Goal: Task Accomplishment & Management: Complete application form

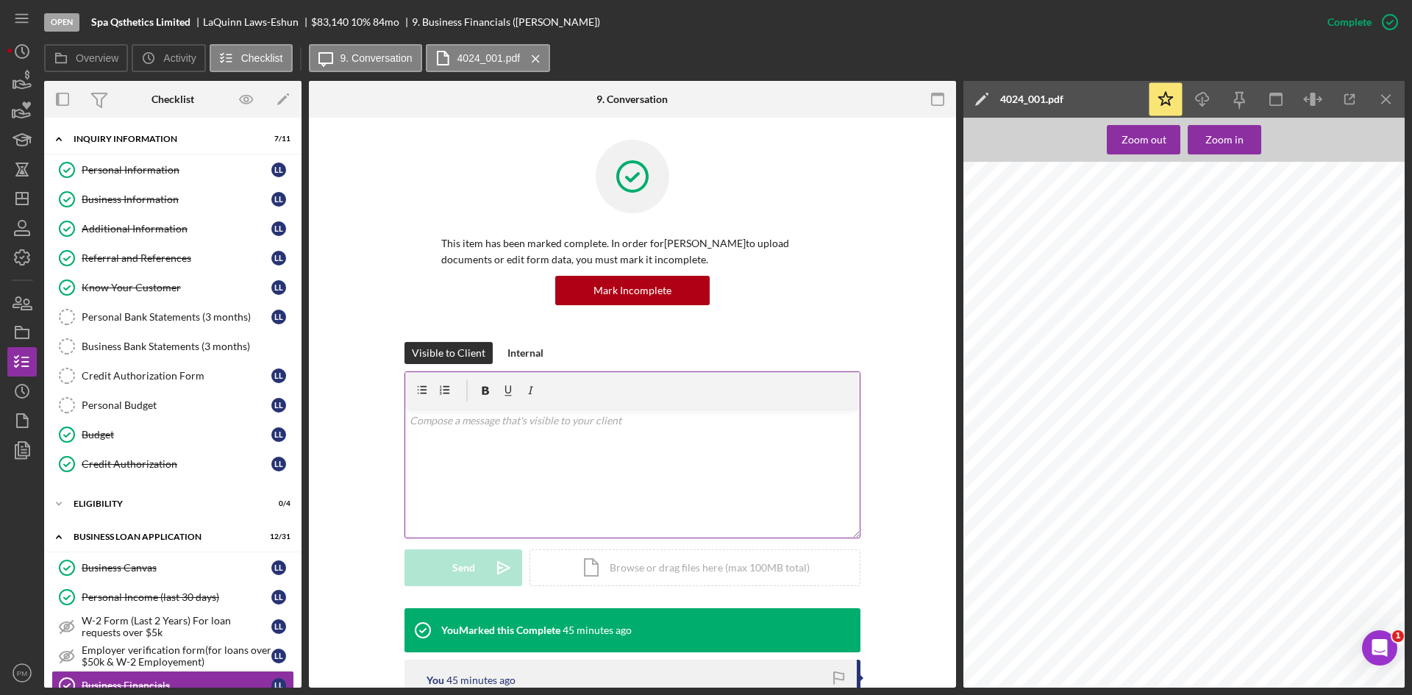
scroll to position [349, 0]
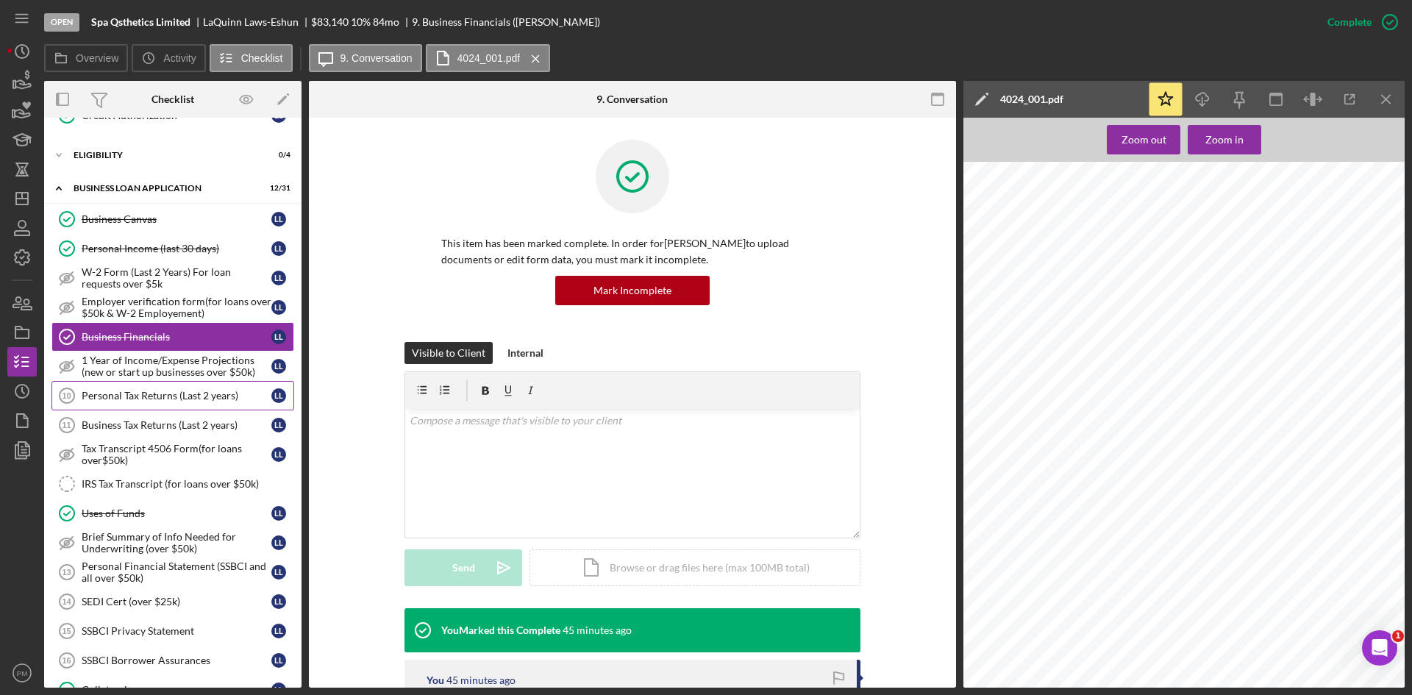
click at [153, 401] on div "Personal Tax Returns (Last 2 years)" at bounding box center [177, 396] width 190 height 12
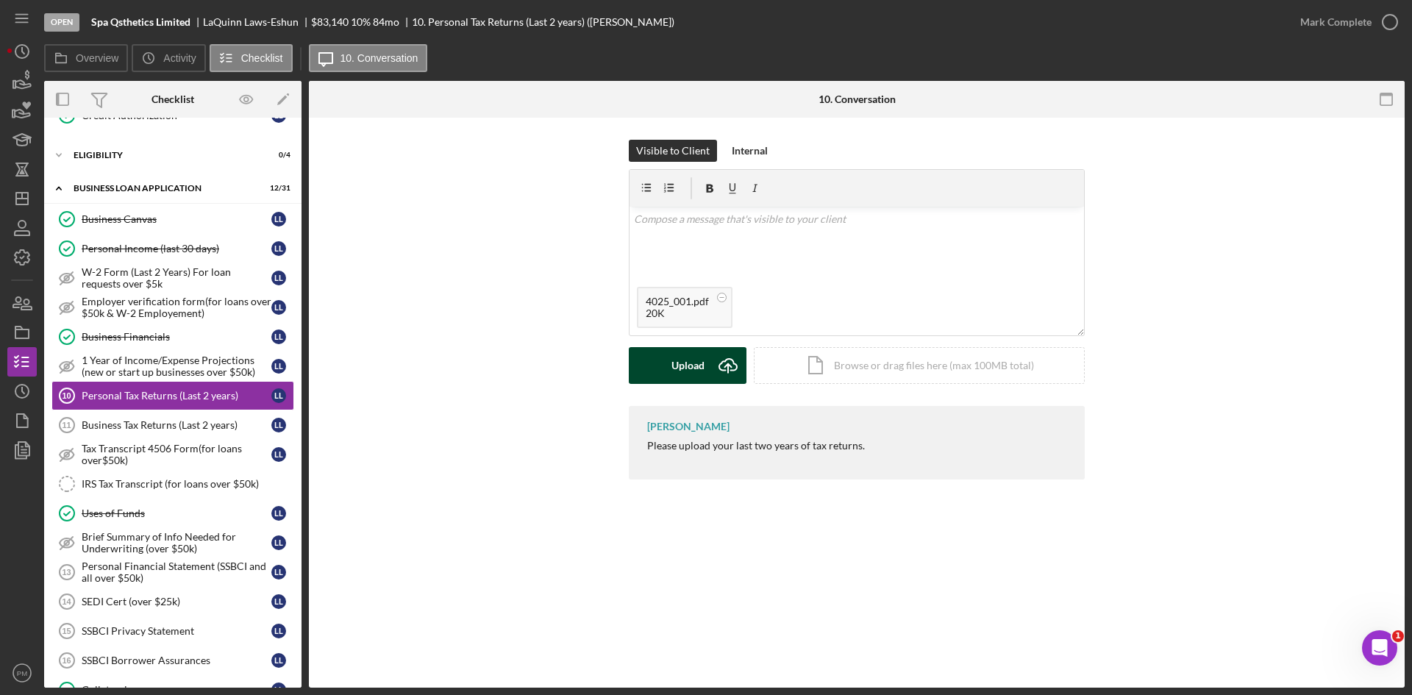
click at [678, 363] on div "Upload" at bounding box center [687, 365] width 33 height 37
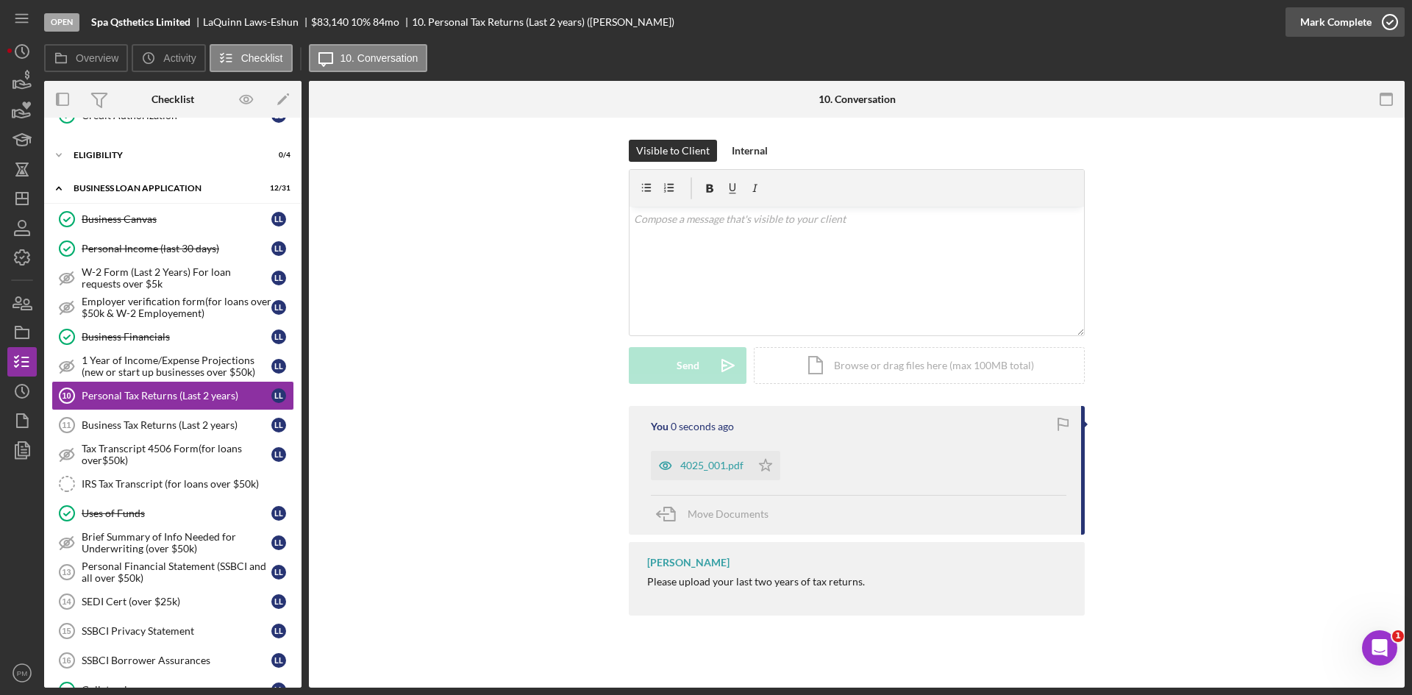
click at [1355, 21] on div "Mark Complete" at bounding box center [1335, 21] width 71 height 29
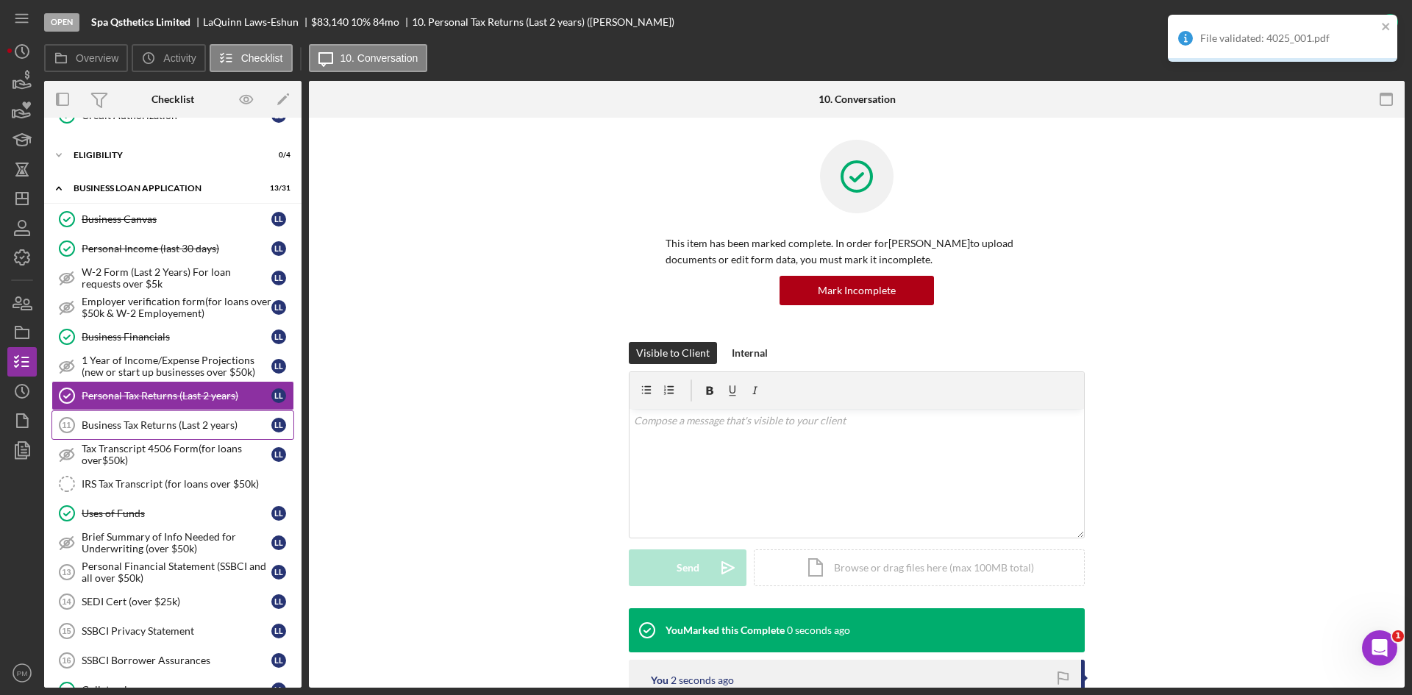
click at [147, 425] on div "Business Tax Returns (Last 2 years)" at bounding box center [177, 425] width 190 height 12
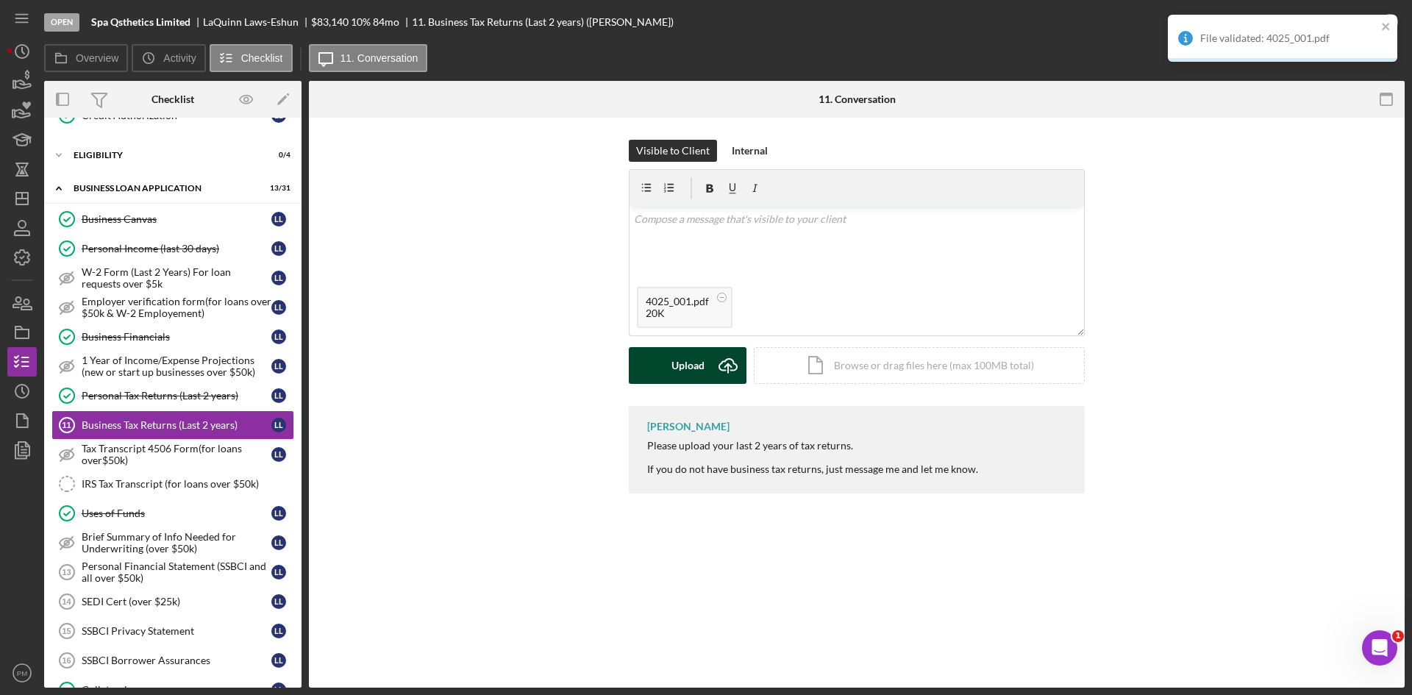
click at [682, 364] on div "Upload" at bounding box center [687, 365] width 33 height 37
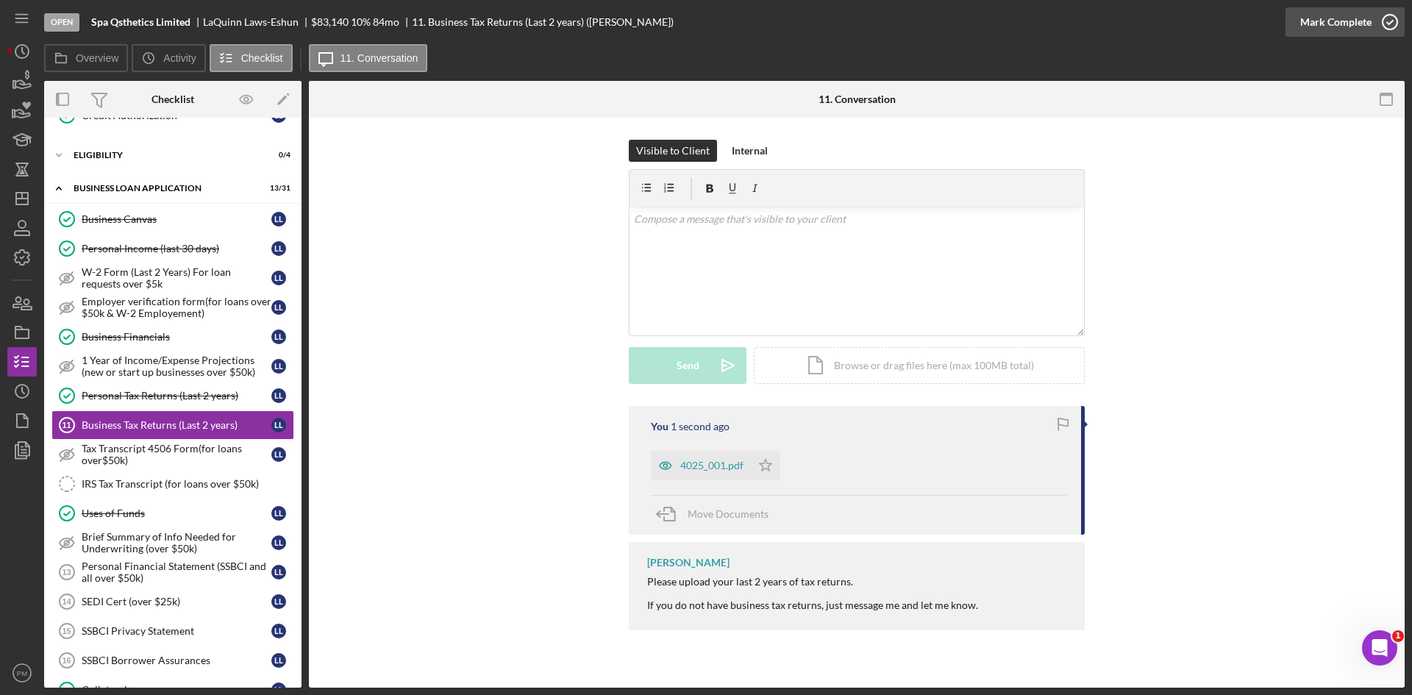
click at [1374, 21] on icon "button" at bounding box center [1389, 22] width 37 height 37
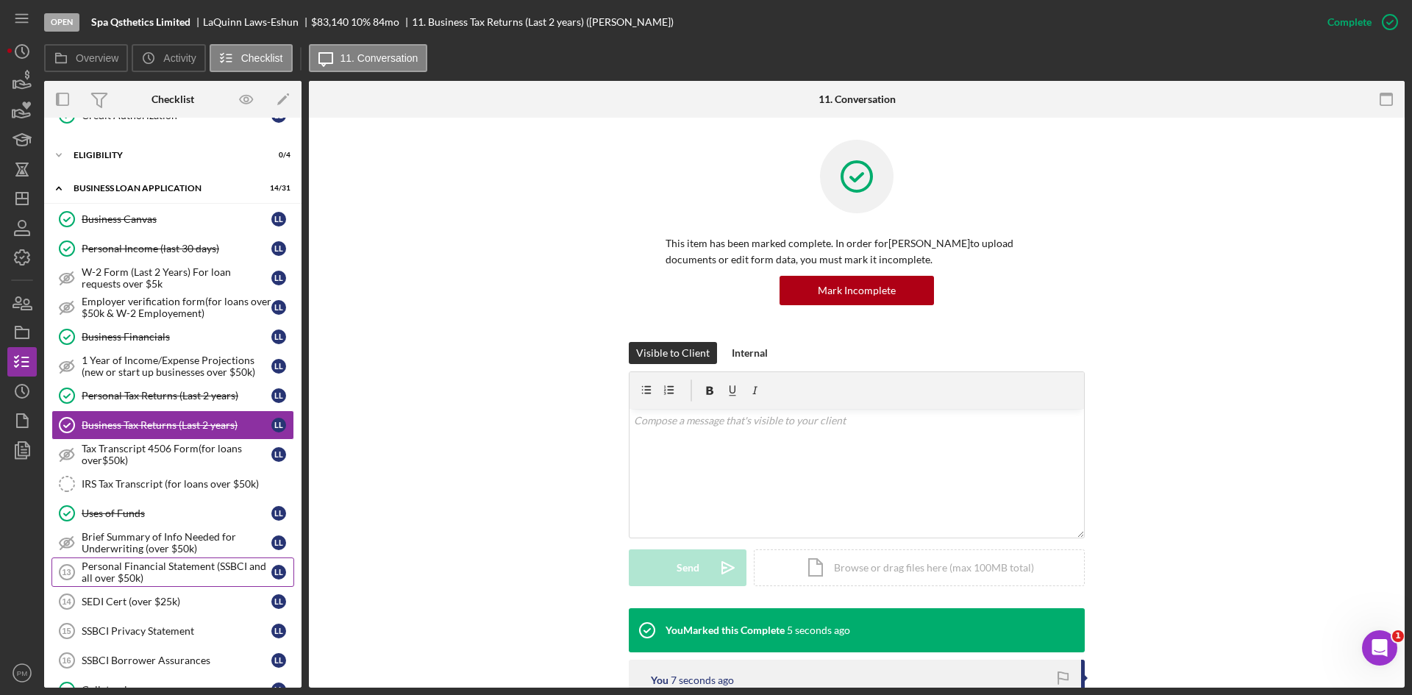
click at [115, 579] on div "Personal Financial Statement (SSBCI and all over $50k)" at bounding box center [177, 572] width 190 height 24
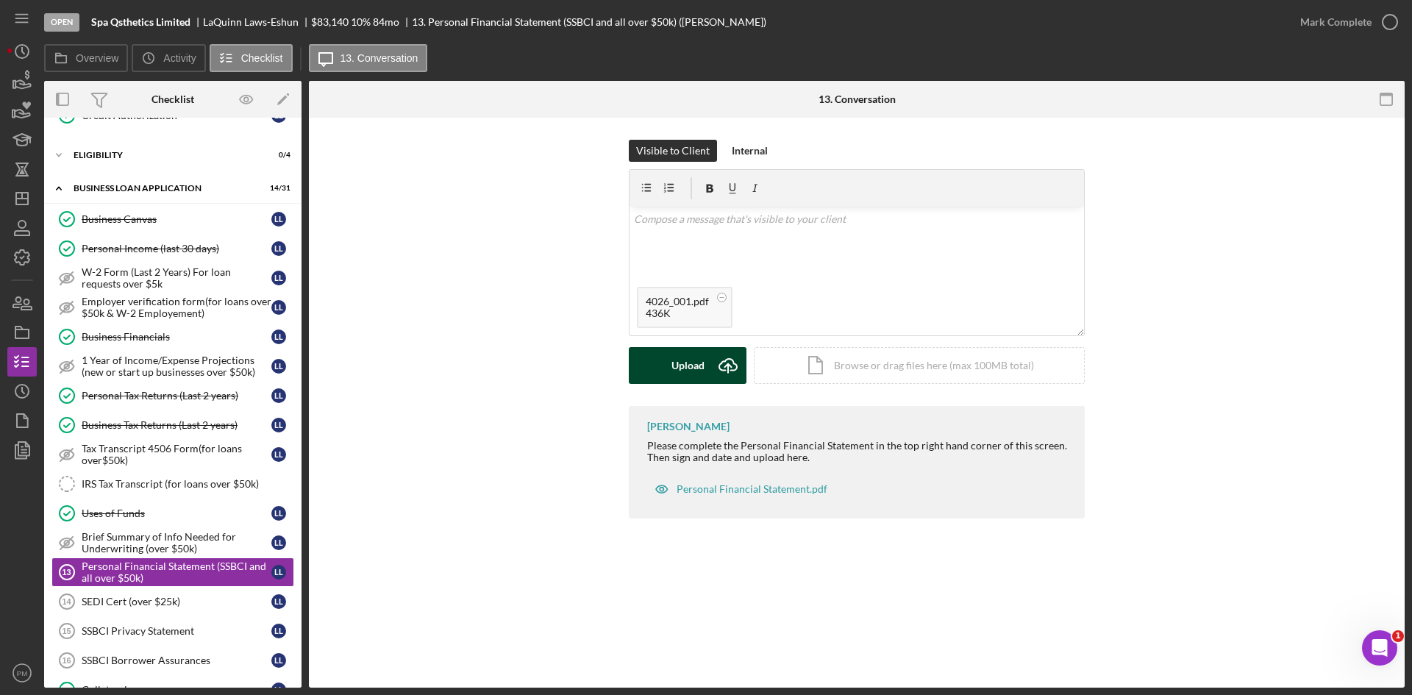
click at [702, 365] on div "Upload" at bounding box center [687, 365] width 33 height 37
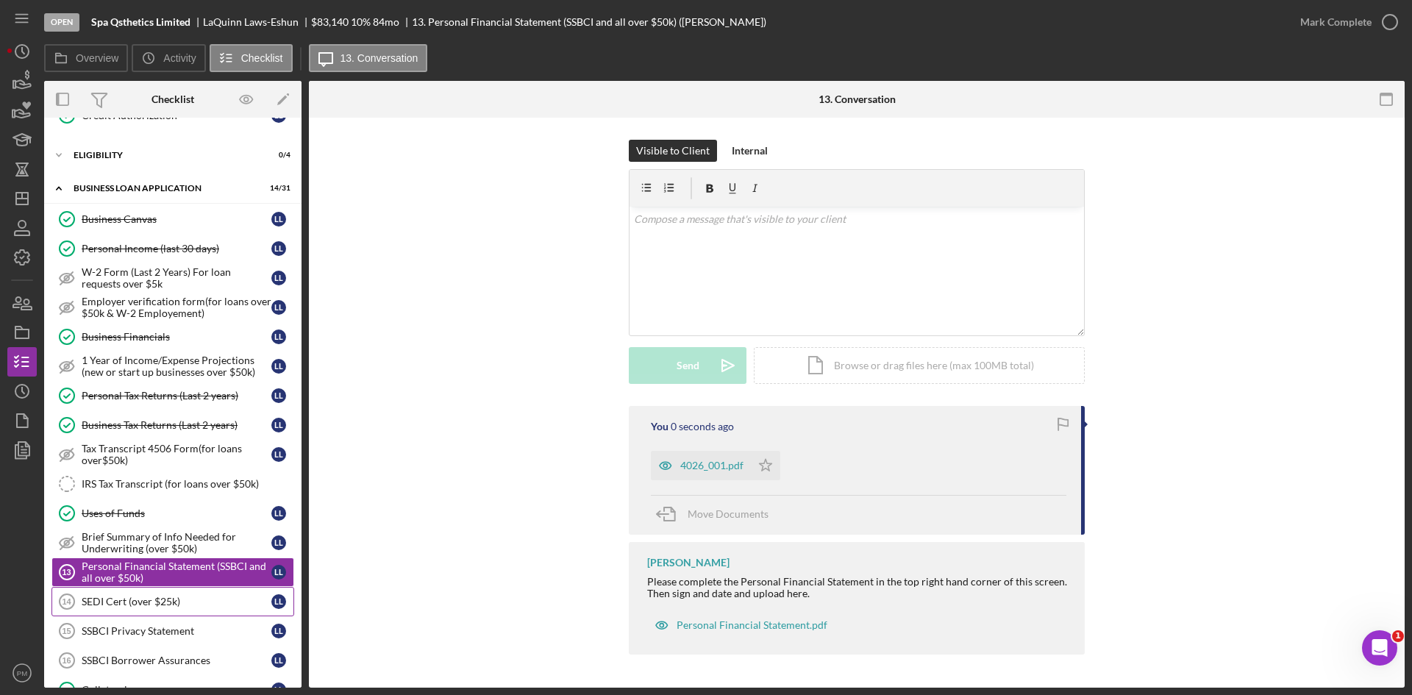
click at [182, 602] on div "SEDI Cert (over $25k)" at bounding box center [177, 602] width 190 height 12
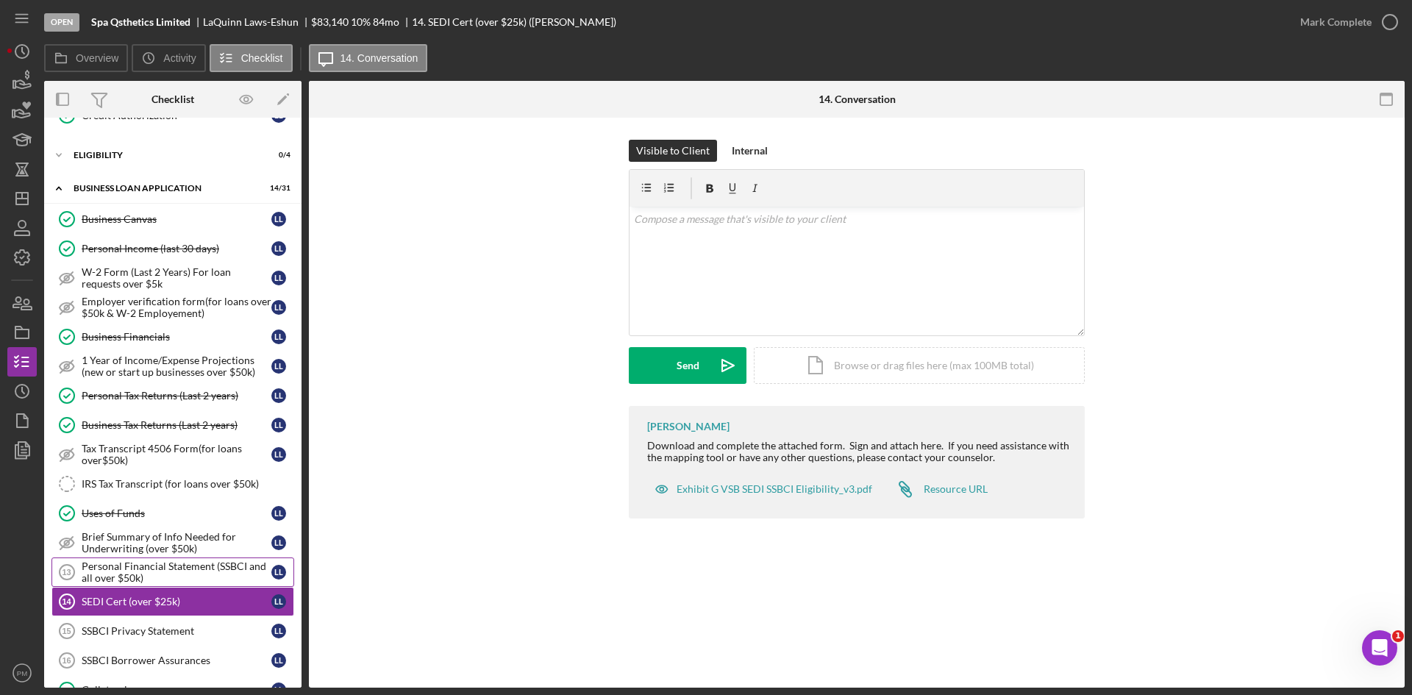
click at [137, 562] on div "Personal Financial Statement (SSBCI and all over $50k)" at bounding box center [177, 572] width 190 height 24
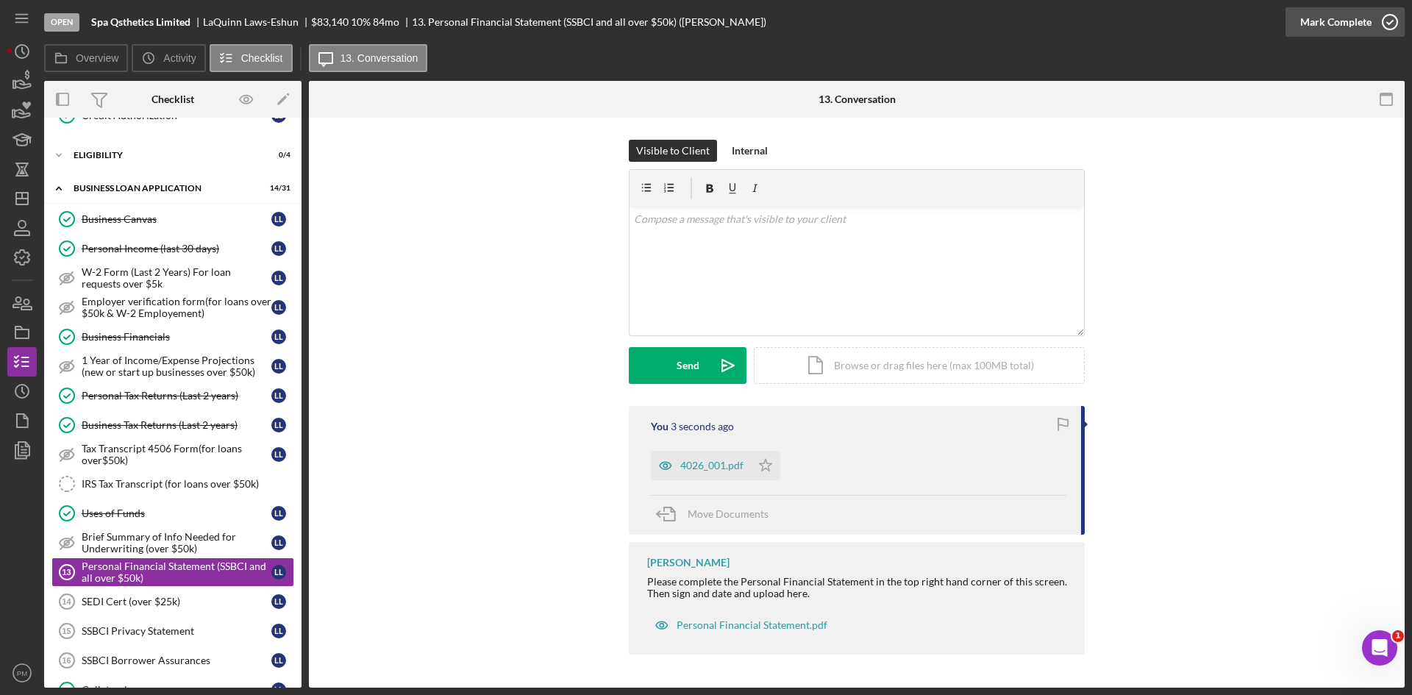
click at [1361, 20] on div "Mark Complete" at bounding box center [1335, 21] width 71 height 29
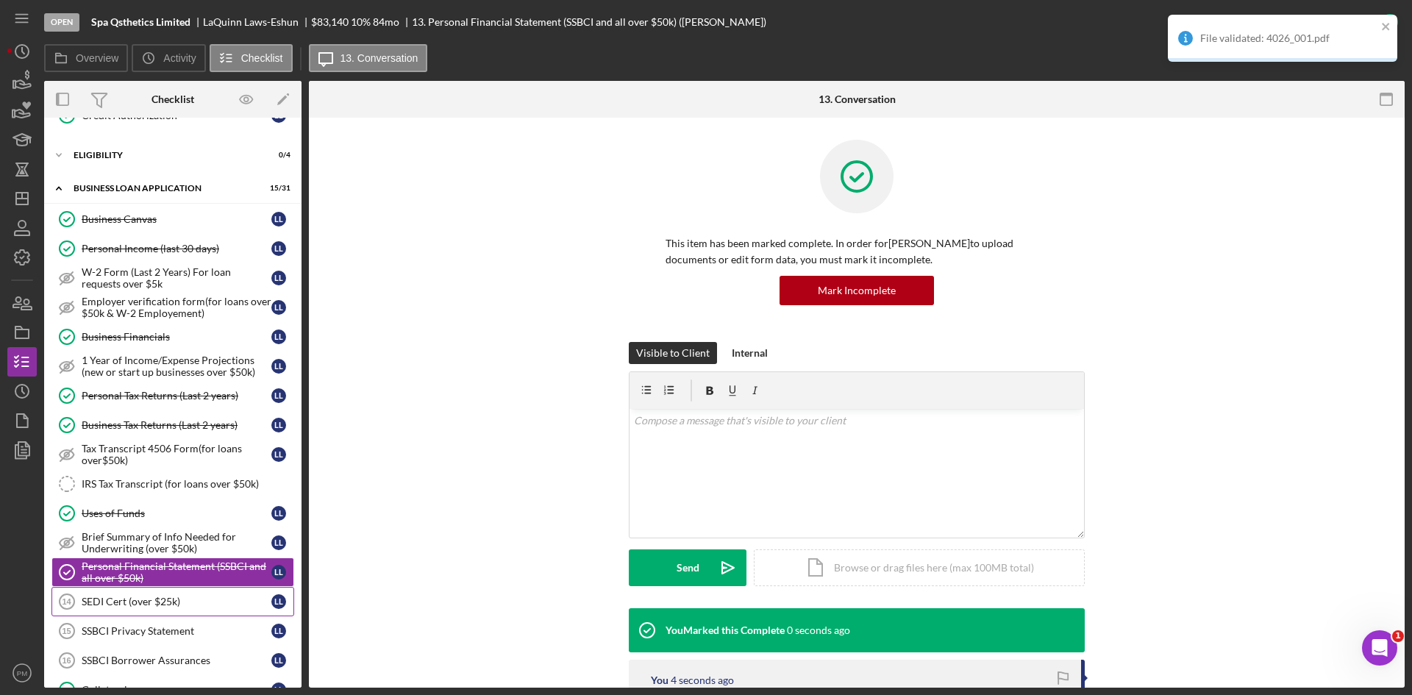
click at [160, 597] on div "SEDI Cert (over $25k)" at bounding box center [177, 602] width 190 height 12
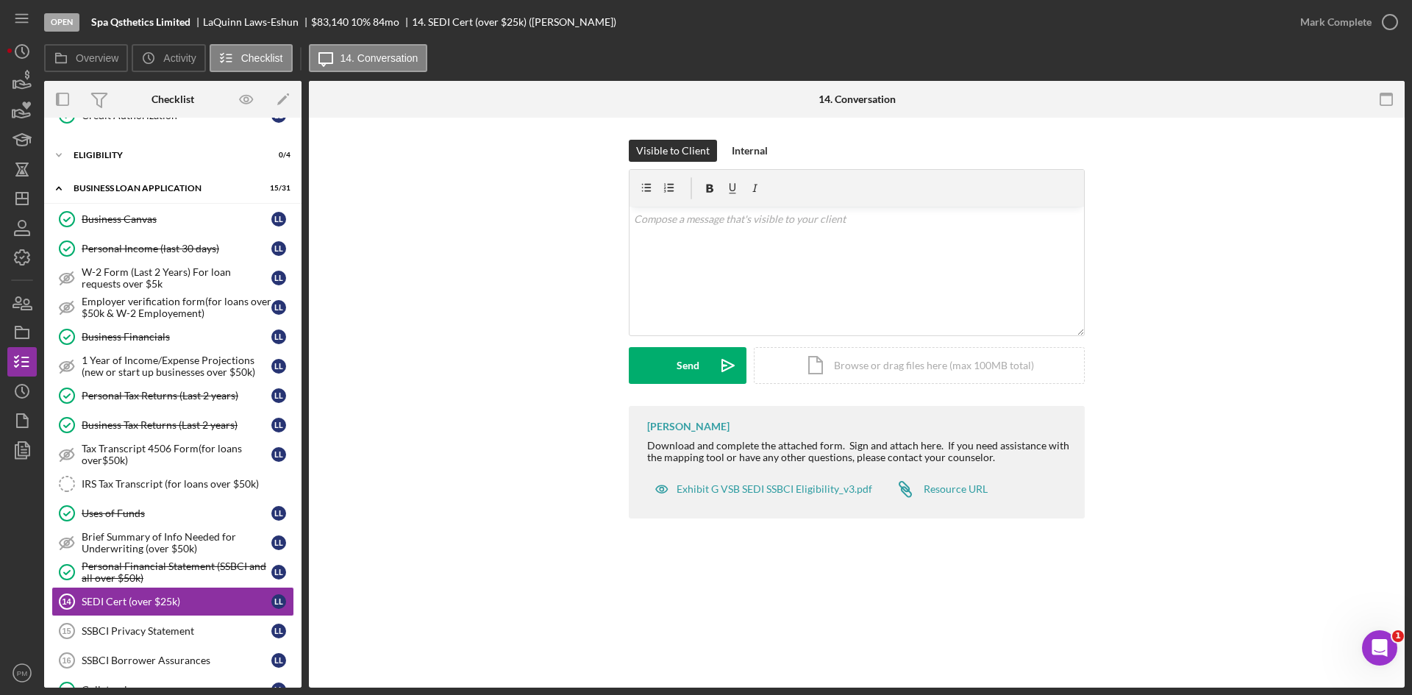
drag, startPoint x: 154, startPoint y: 634, endPoint x: 43, endPoint y: 601, distance: 115.9
click at [154, 634] on div "SSBCI Privacy Statement" at bounding box center [177, 631] width 190 height 12
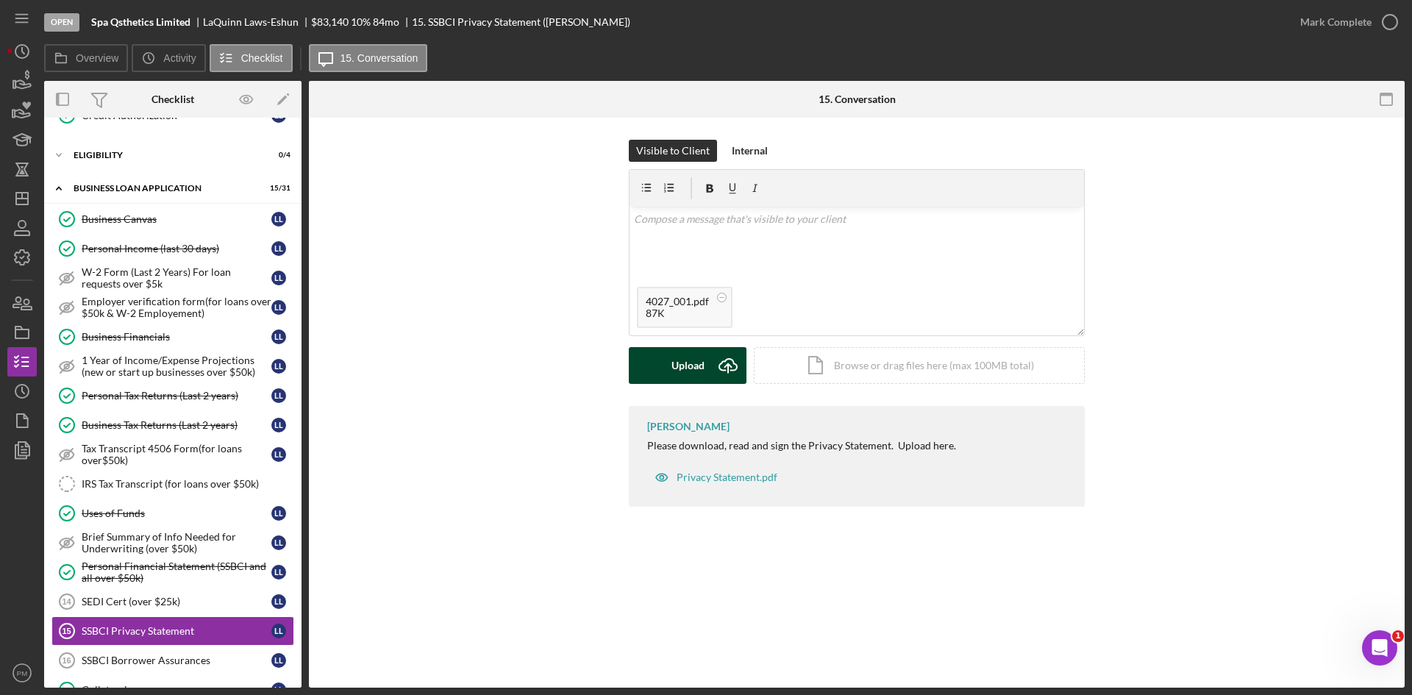
click at [679, 378] on div "Upload" at bounding box center [687, 365] width 33 height 37
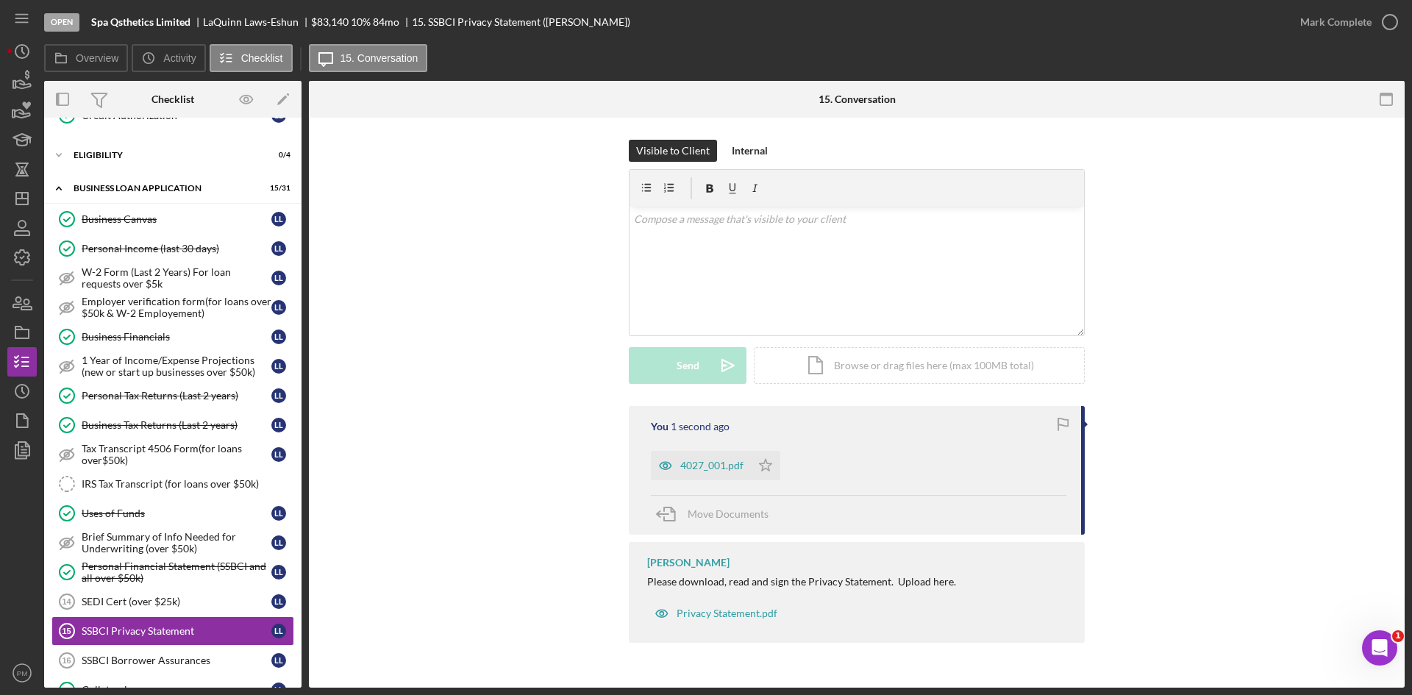
drag, startPoint x: 729, startPoint y: 459, endPoint x: 744, endPoint y: 454, distance: 16.3
click at [729, 459] on div "4027_001.pdf" at bounding box center [701, 465] width 100 height 29
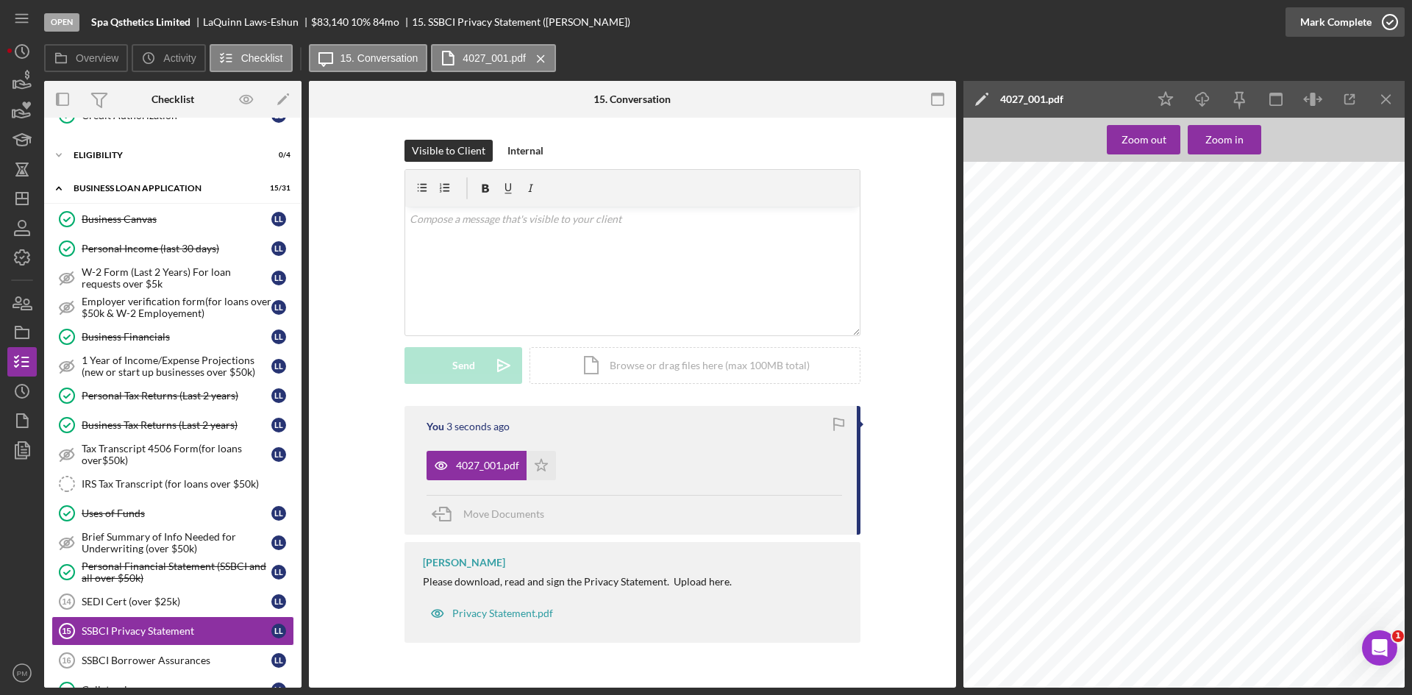
click at [1357, 21] on div "Mark Complete" at bounding box center [1335, 21] width 71 height 29
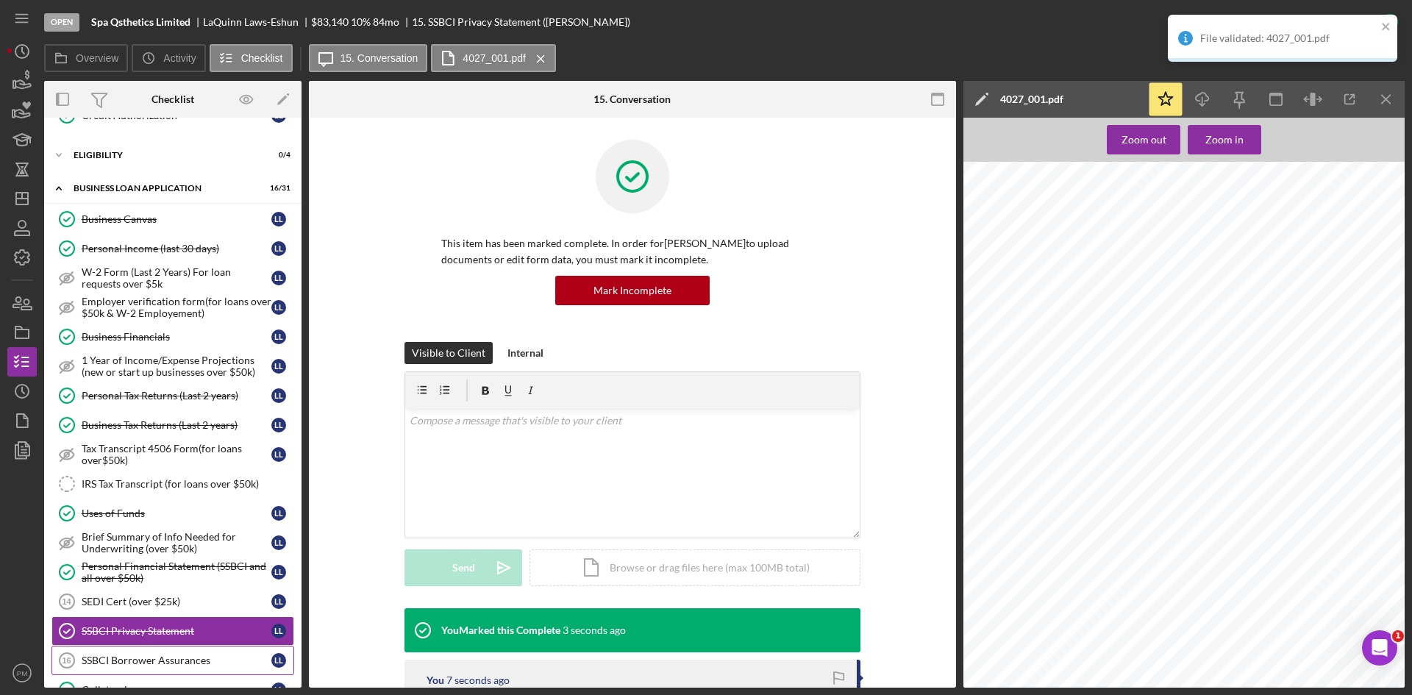
click at [130, 657] on div "SSBCI Borrower Assurances" at bounding box center [177, 660] width 190 height 12
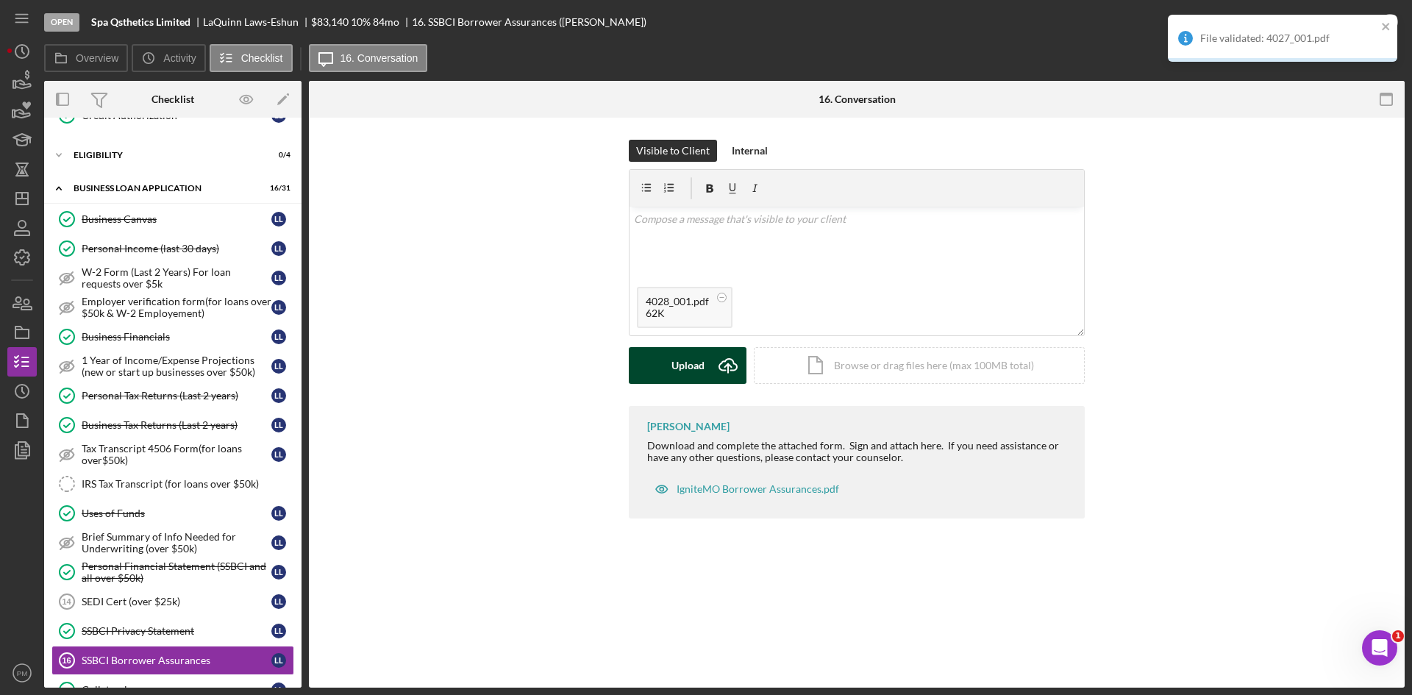
click at [654, 379] on button "Upload Icon/Upload" at bounding box center [688, 365] width 118 height 37
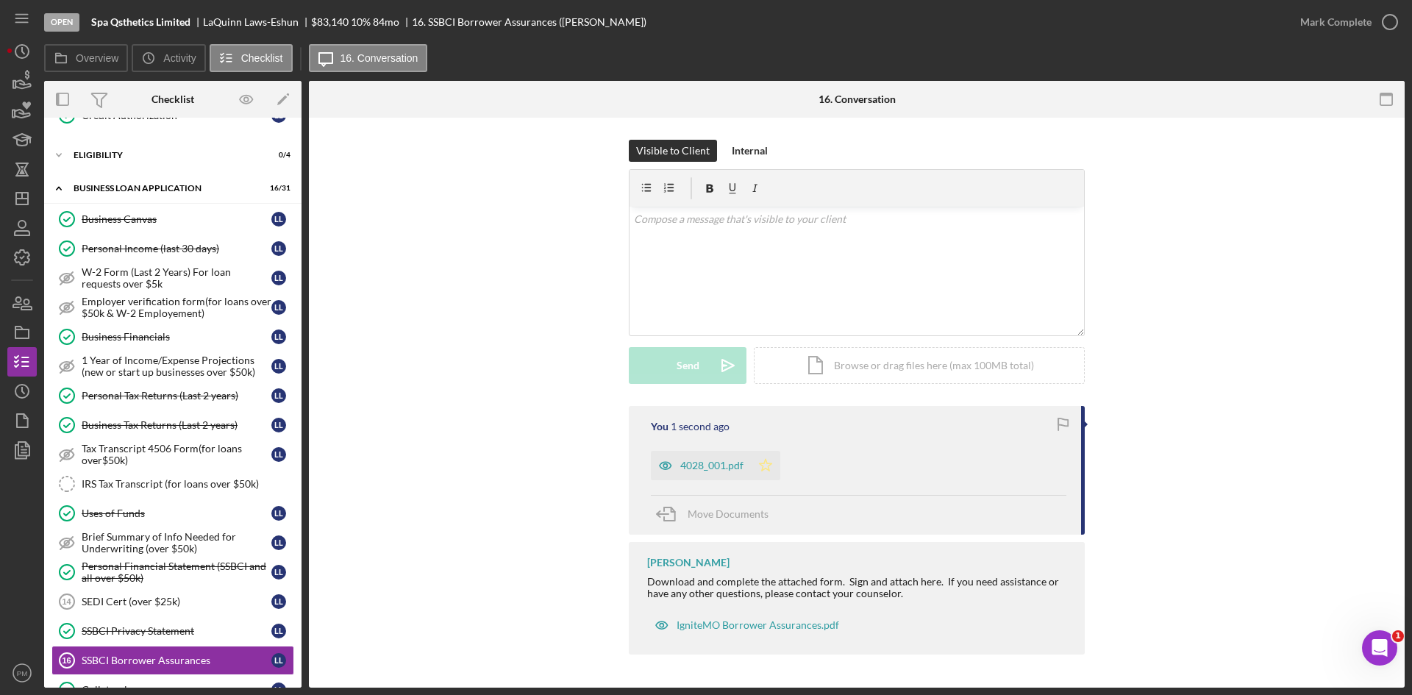
click at [771, 458] on icon "Icon/Star" at bounding box center [765, 465] width 29 height 29
click at [1334, 26] on div "Mark Complete" at bounding box center [1335, 21] width 71 height 29
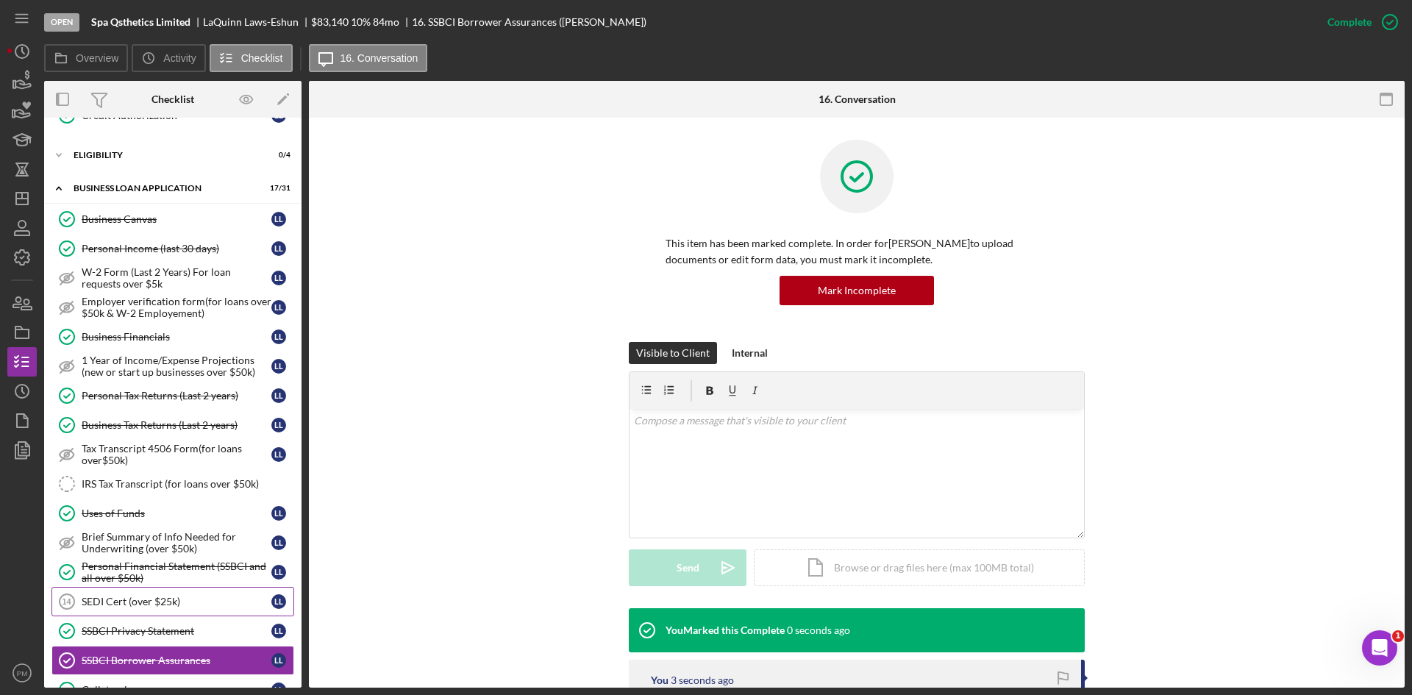
click at [137, 590] on link "SEDI Cert (over $25k) 14 SEDI Cert (over $25k) L L" at bounding box center [172, 601] width 243 height 29
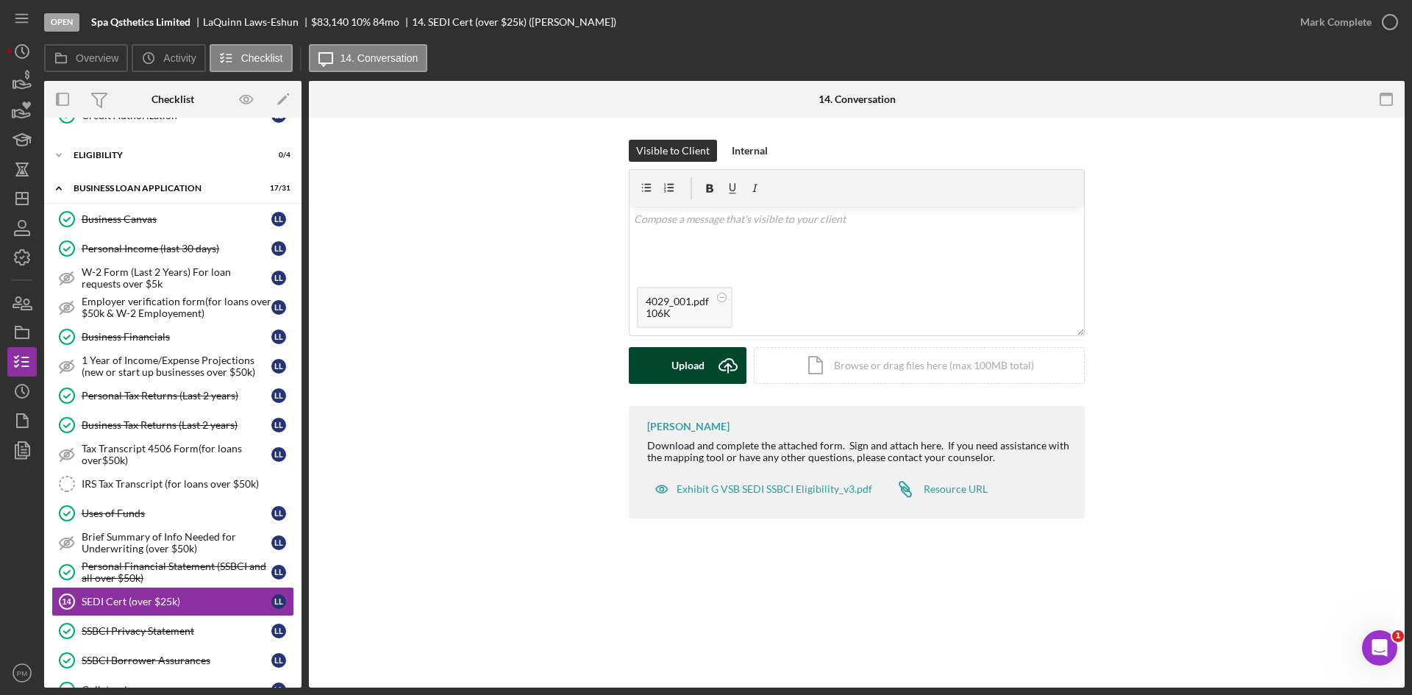
click at [694, 369] on div "Upload" at bounding box center [687, 365] width 33 height 37
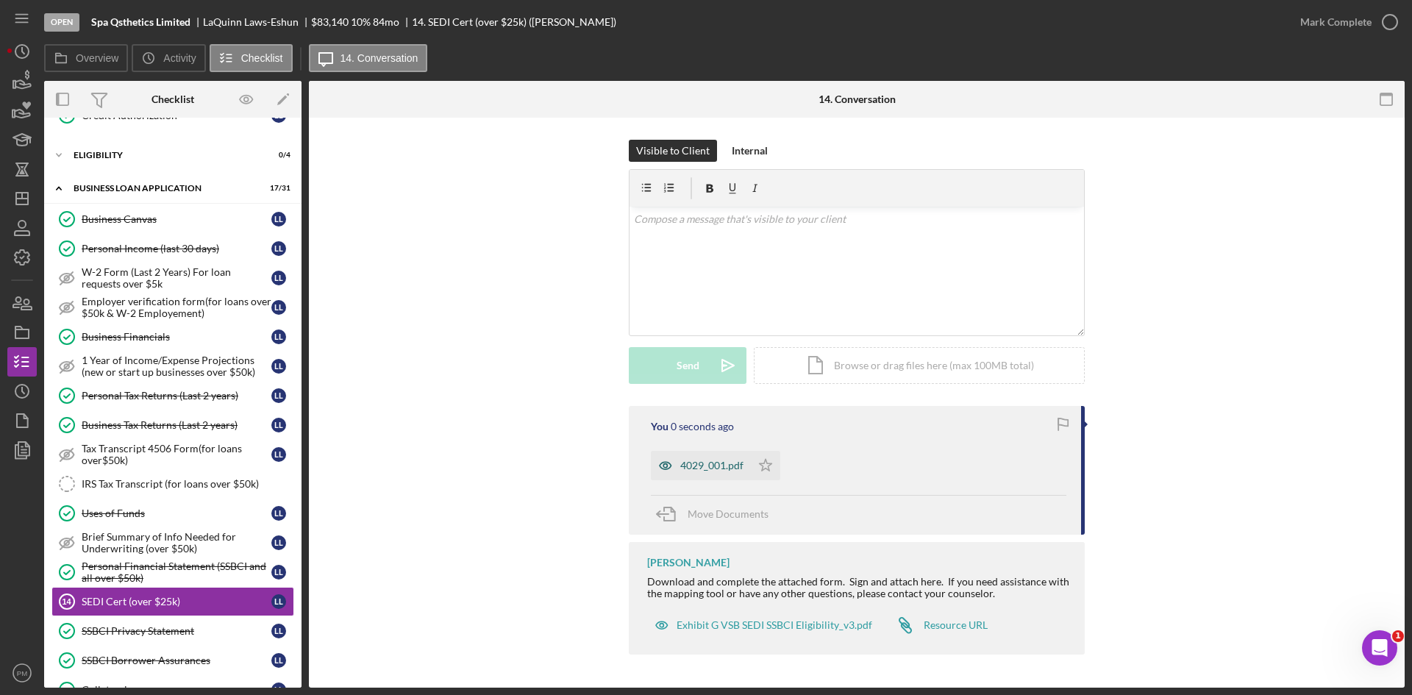
click at [718, 471] on div "4029_001.pdf" at bounding box center [711, 466] width 63 height 12
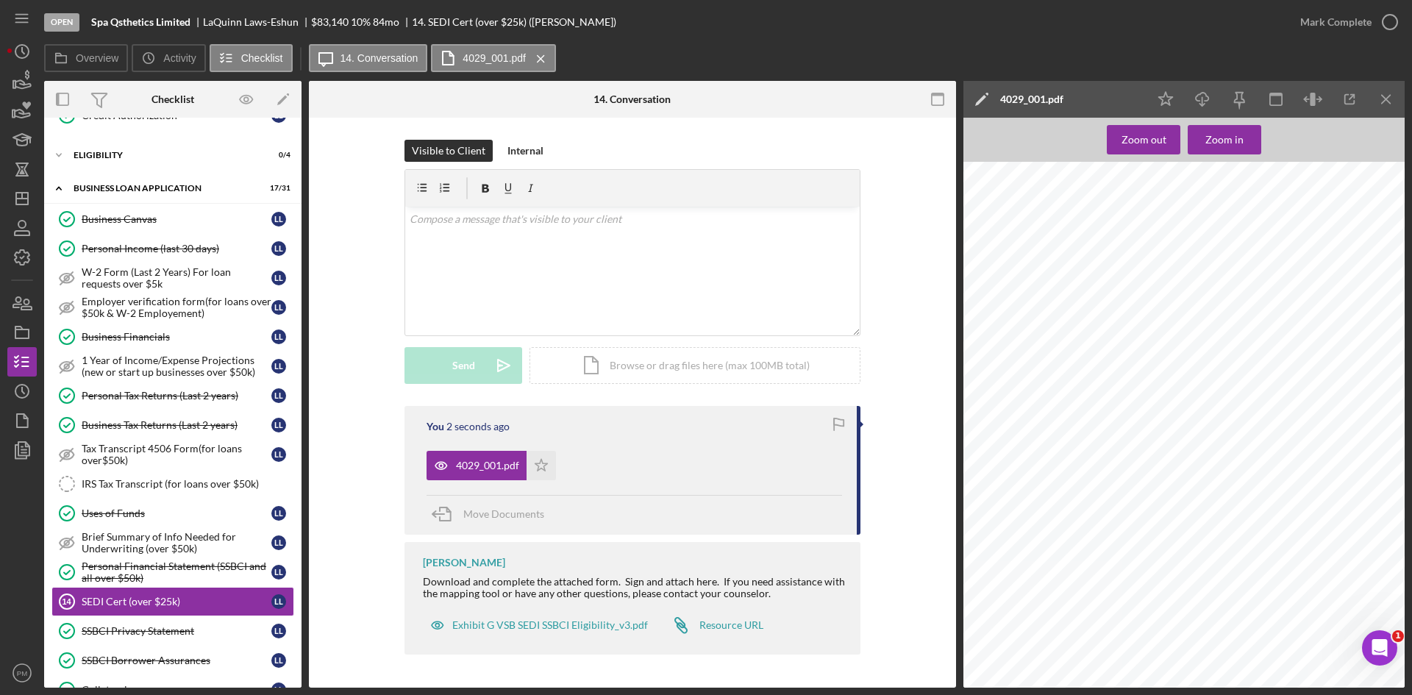
scroll to position [650, 0]
click at [1318, 24] on div "Mark Complete" at bounding box center [1335, 21] width 71 height 29
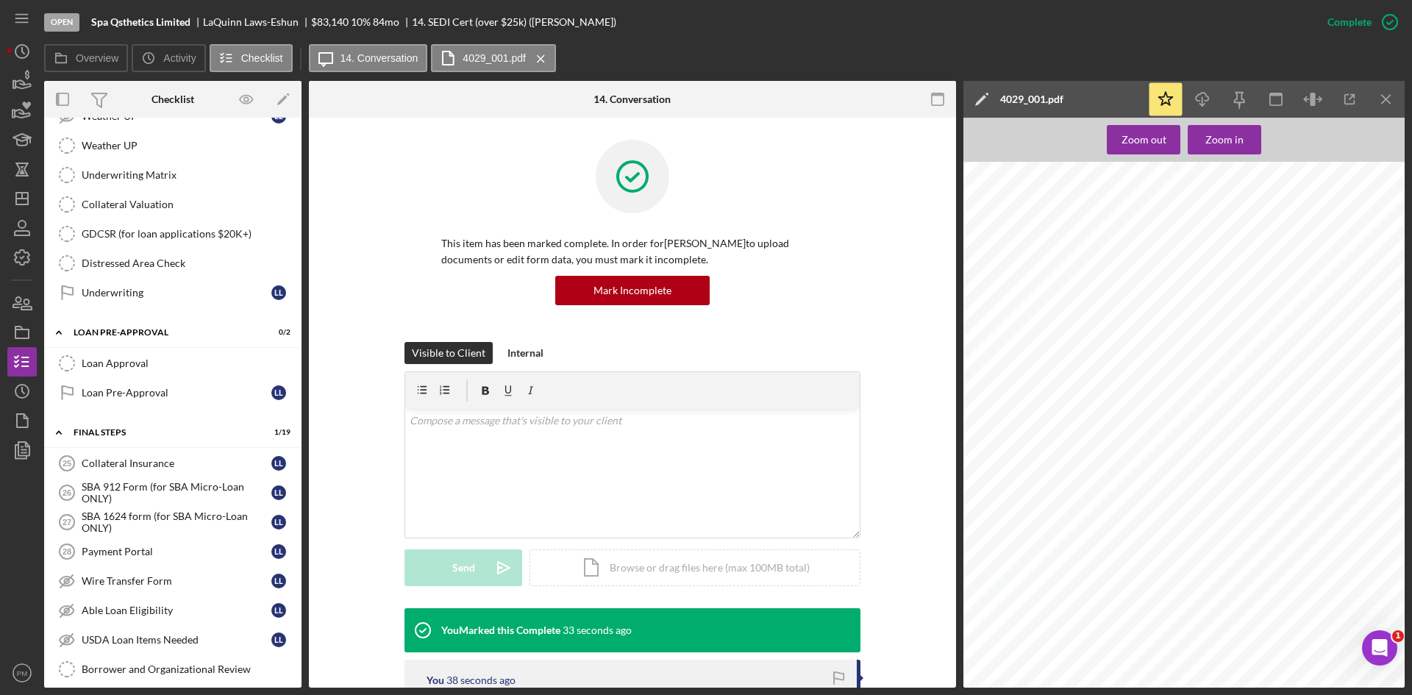
scroll to position [863, 0]
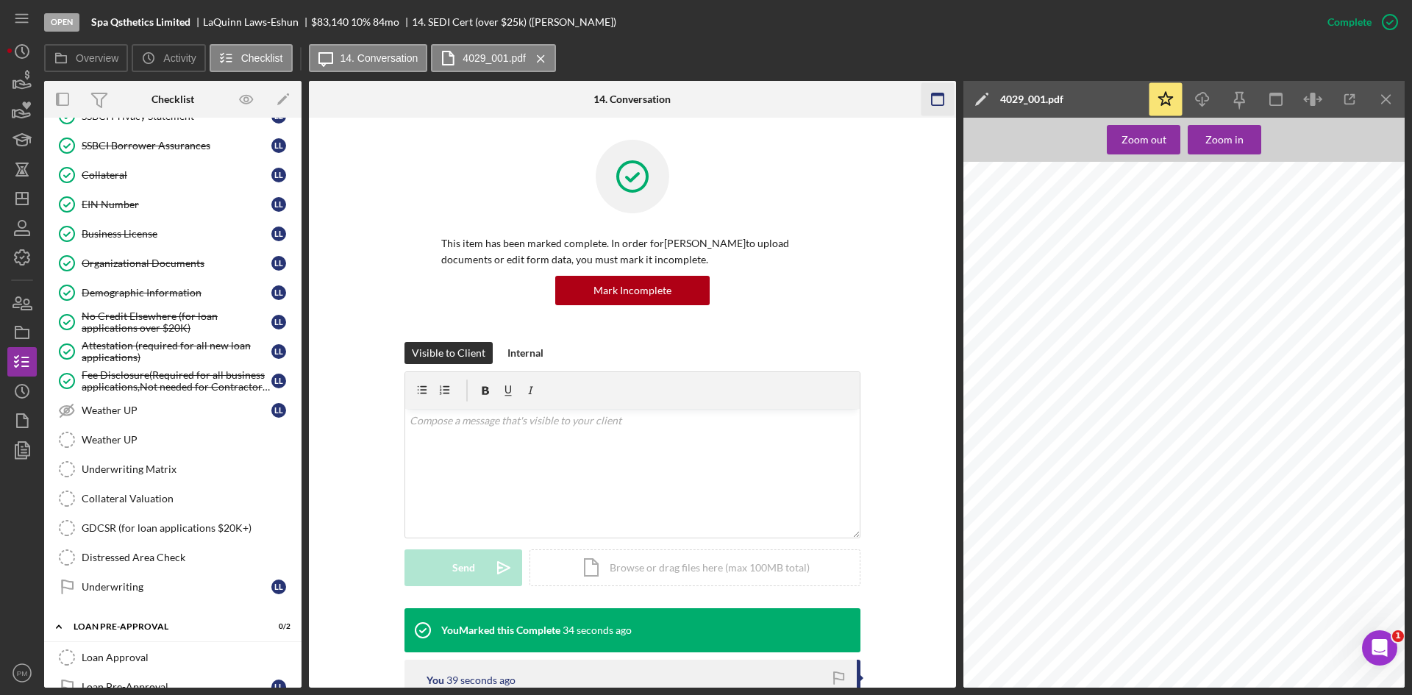
drag, startPoint x: 1382, startPoint y: 102, endPoint x: 1364, endPoint y: 106, distance: 18.7
click at [1382, 102] on line "button" at bounding box center [1386, 99] width 8 height 8
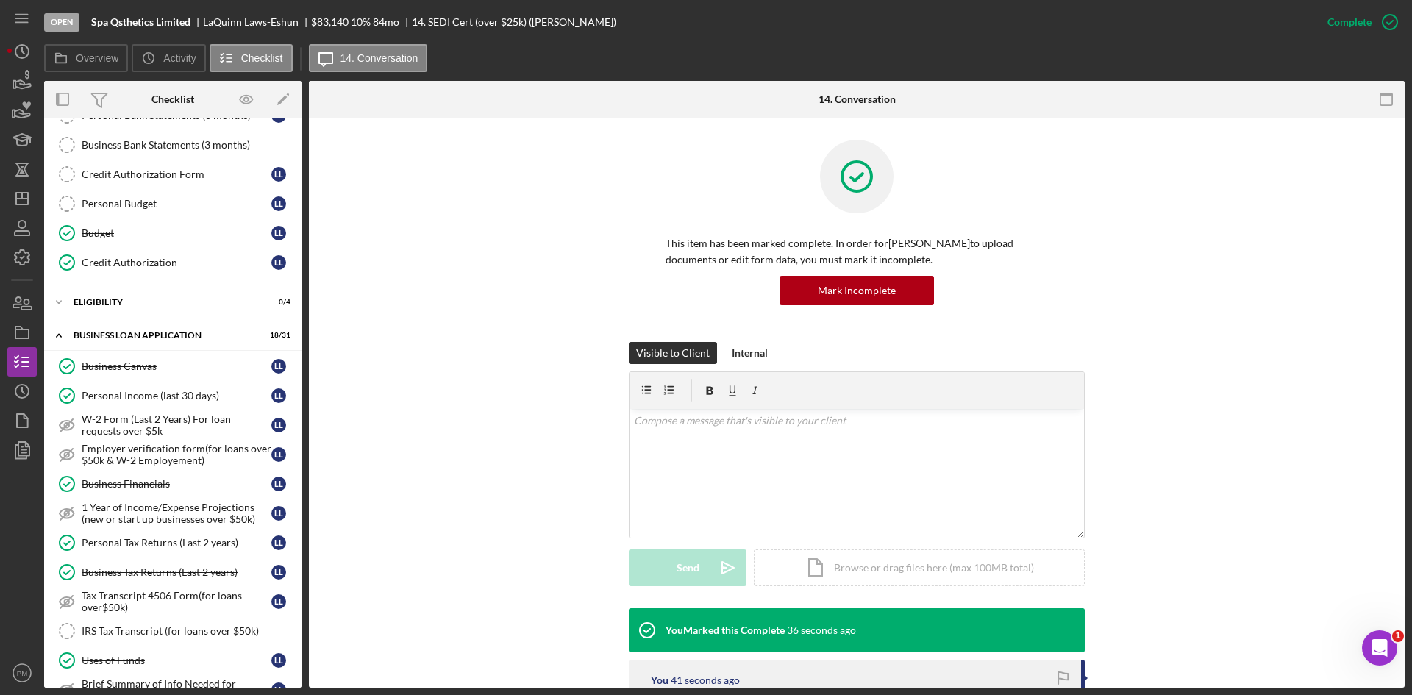
scroll to position [0, 0]
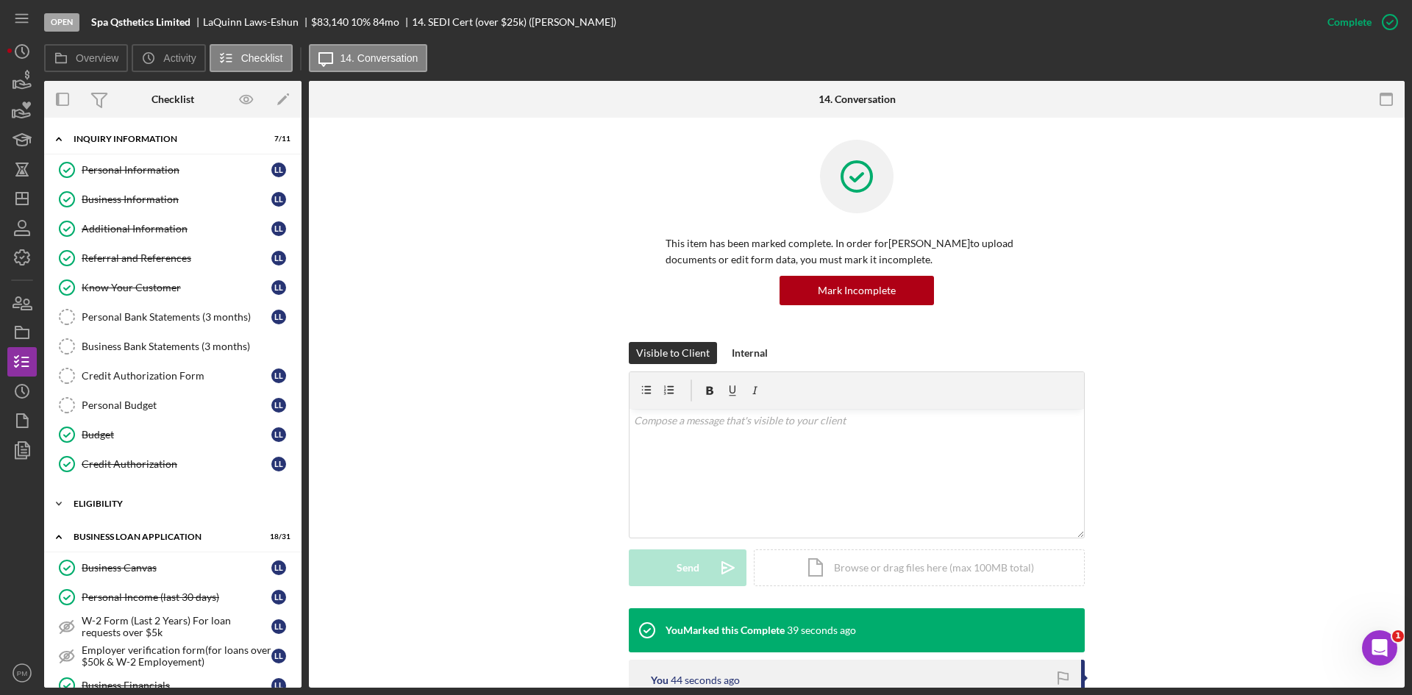
click at [136, 510] on div "Icon/Expander ELIGIBILITY 0 / 4" at bounding box center [172, 503] width 257 height 29
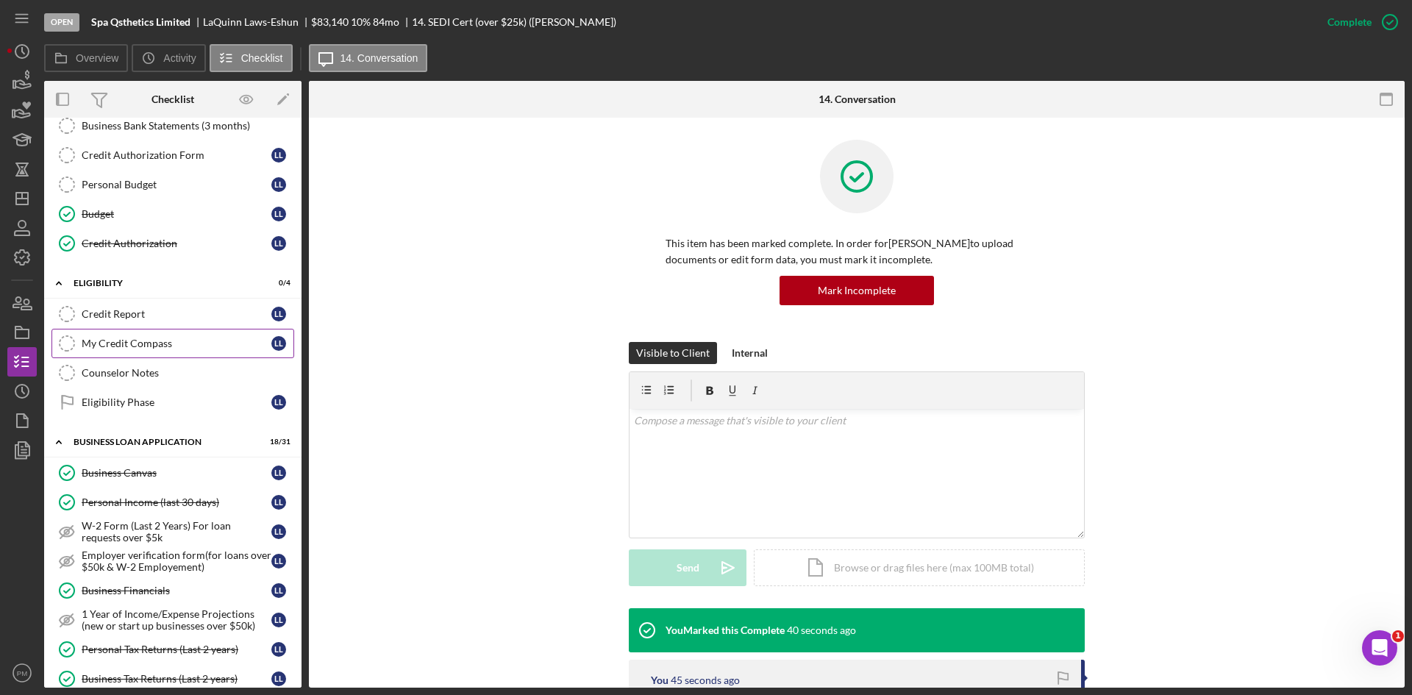
scroll to position [294, 0]
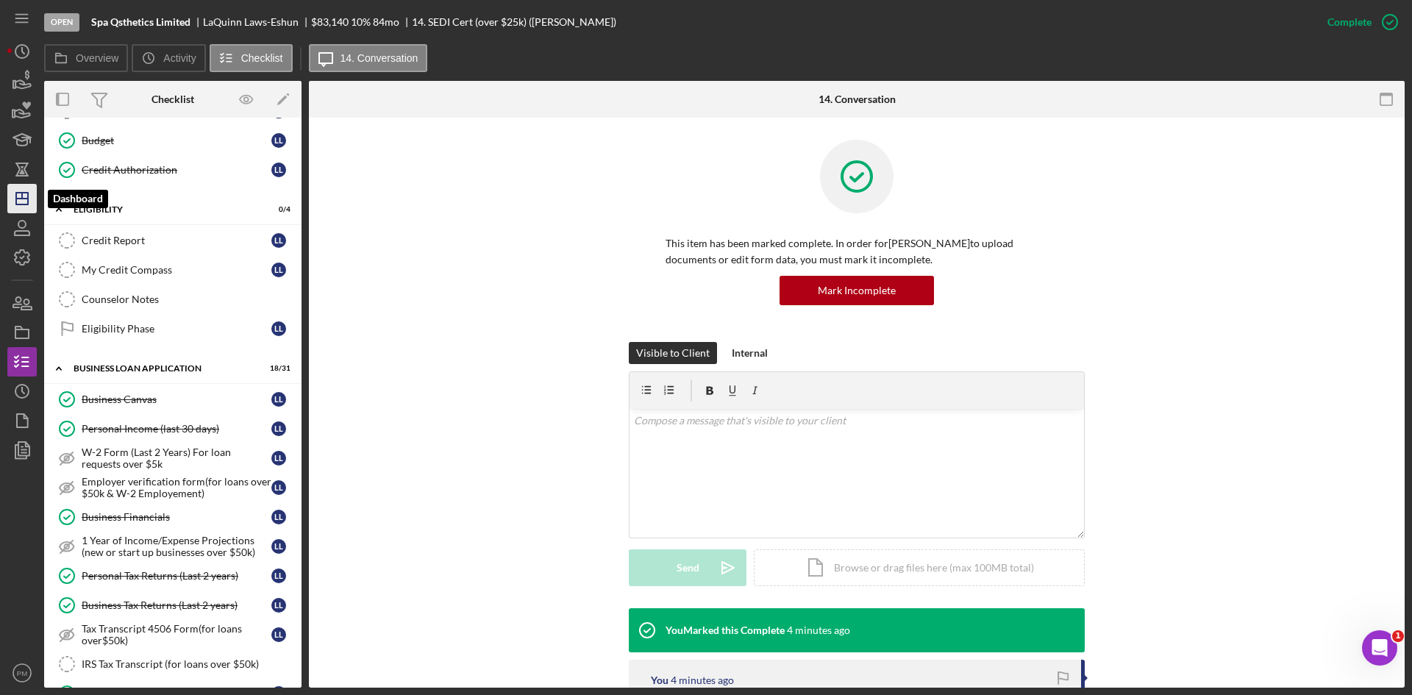
click at [21, 209] on icon "Icon/Dashboard" at bounding box center [22, 198] width 37 height 37
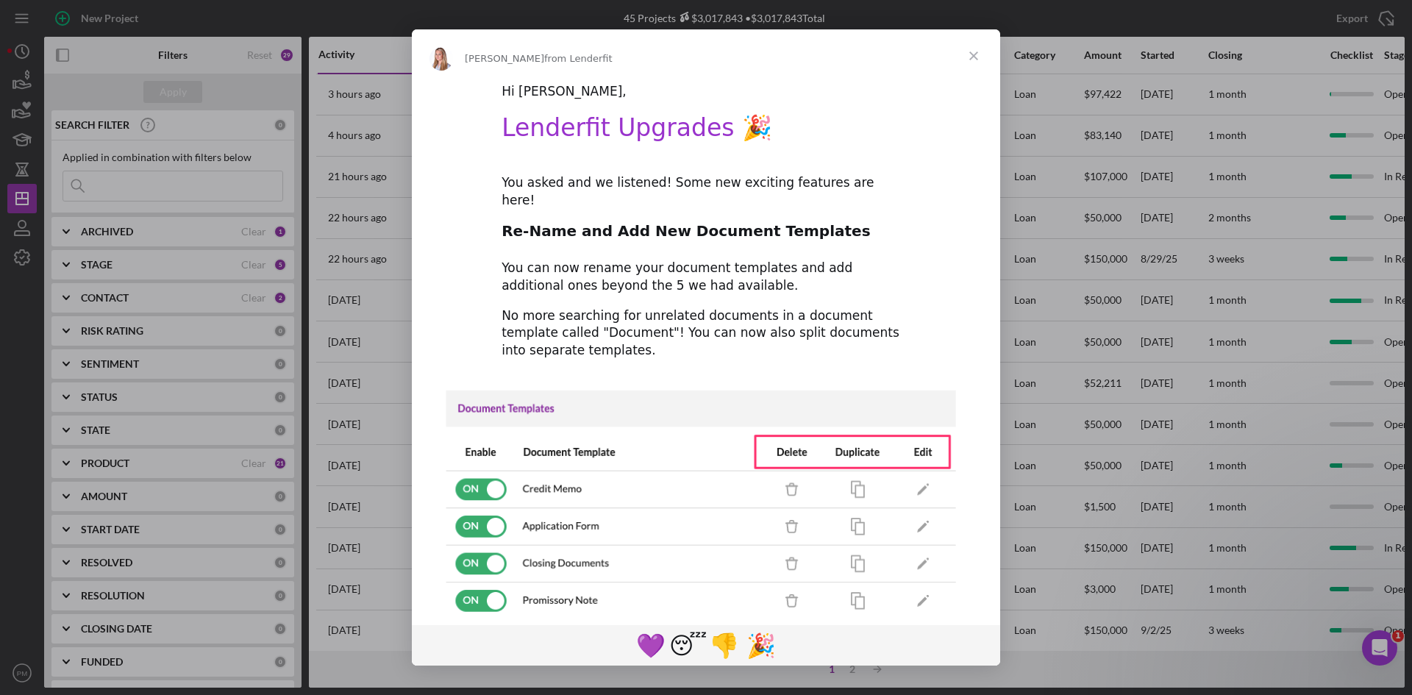
click at [981, 60] on span "Close" at bounding box center [973, 55] width 53 height 53
